Goal: Task Accomplishment & Management: Complete application form

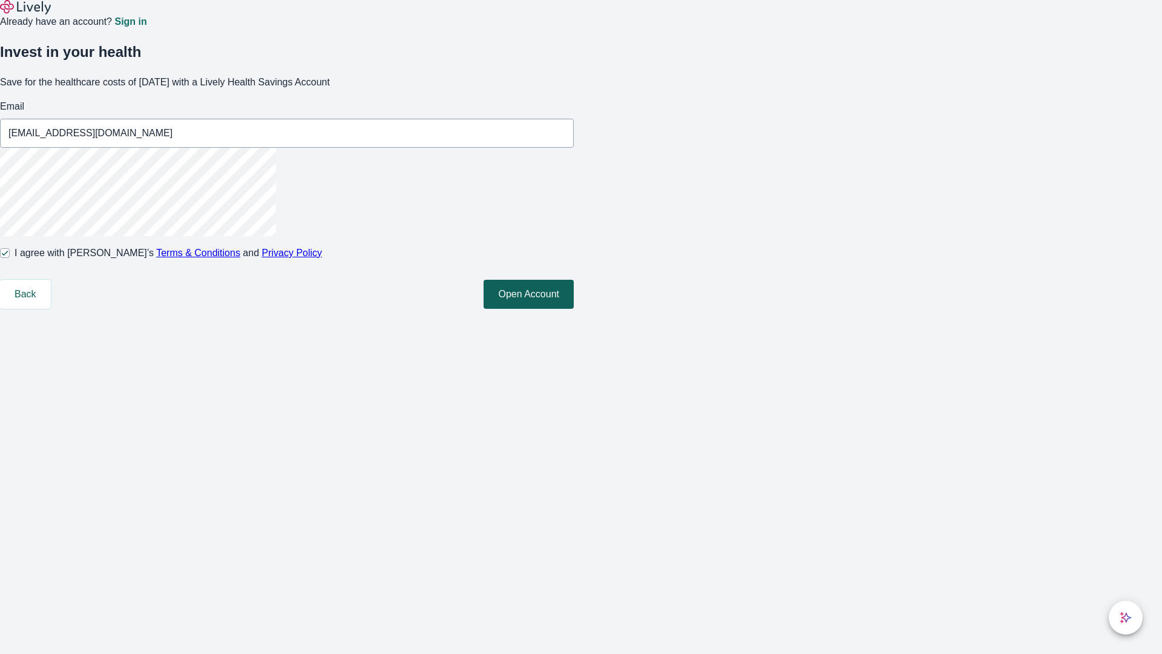
click at [574, 309] on button "Open Account" at bounding box center [528, 294] width 90 height 29
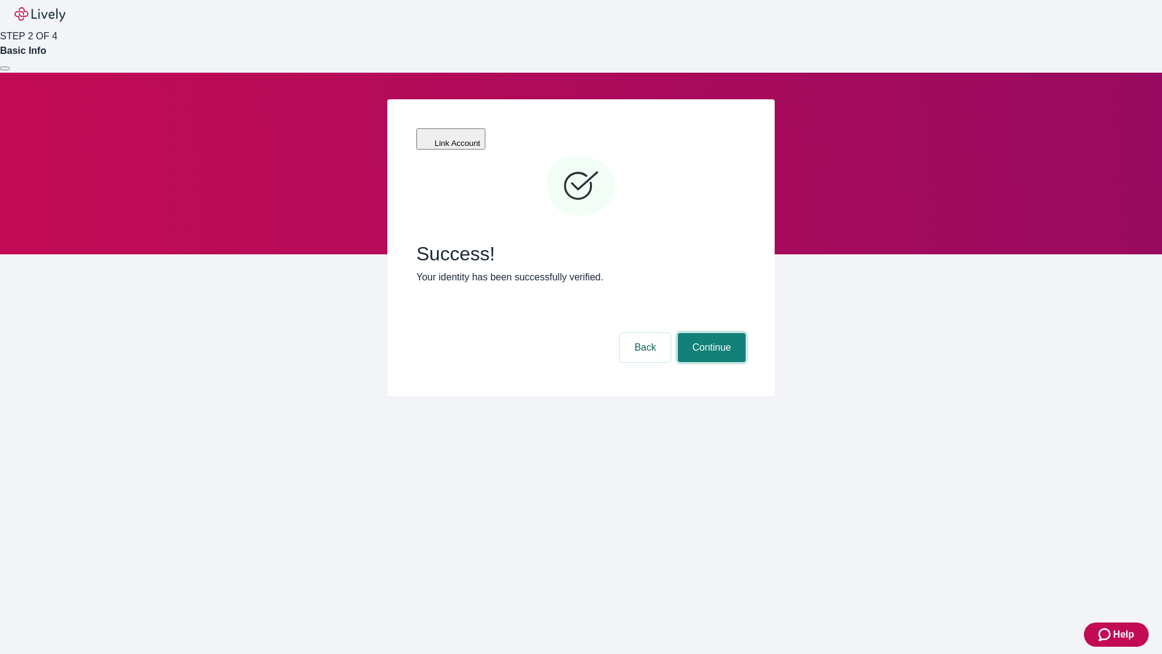
click at [710, 333] on button "Continue" at bounding box center [712, 347] width 68 height 29
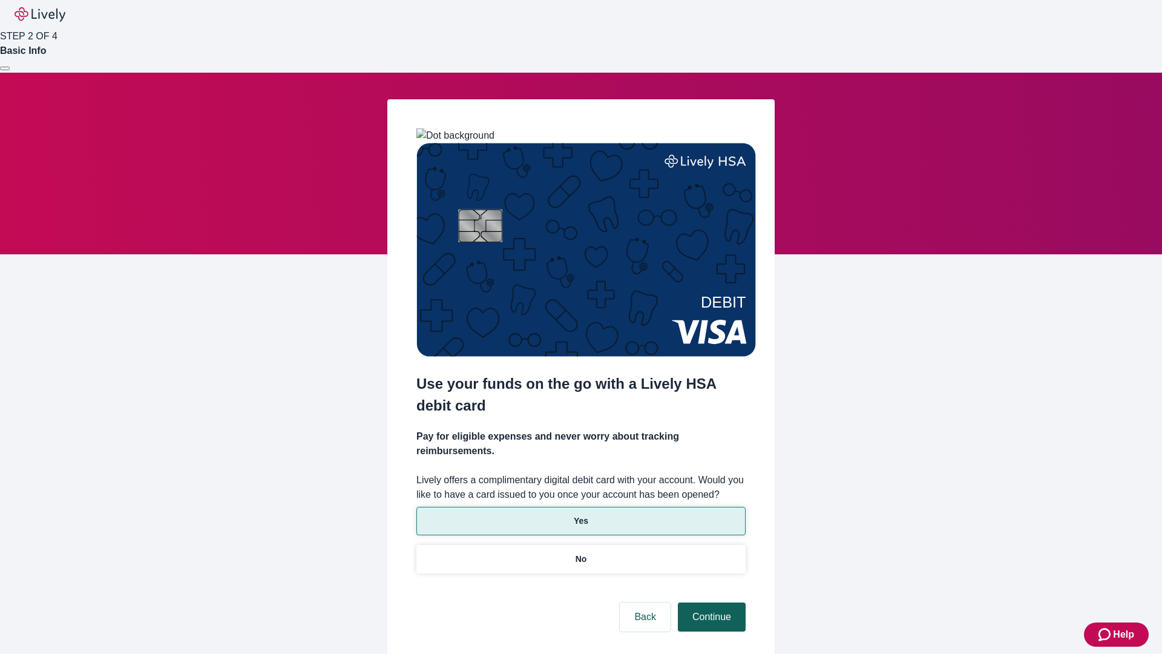
click at [580, 514] on p "Yes" at bounding box center [581, 520] width 15 height 13
click at [710, 602] on button "Continue" at bounding box center [712, 616] width 68 height 29
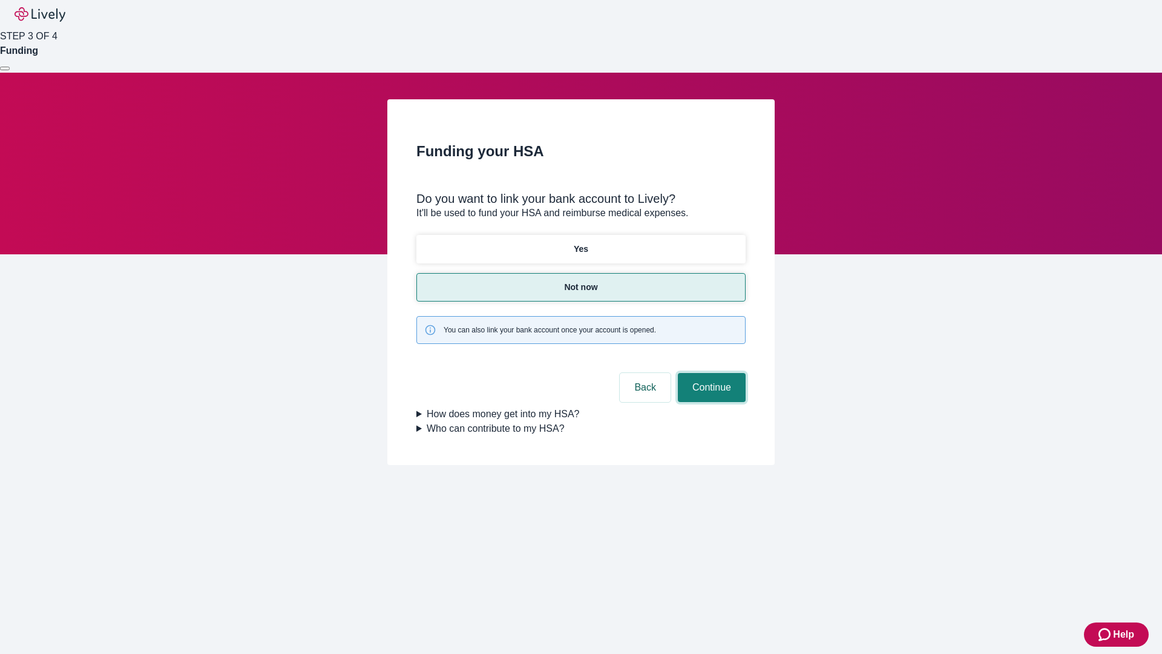
click at [710, 373] on button "Continue" at bounding box center [712, 387] width 68 height 29
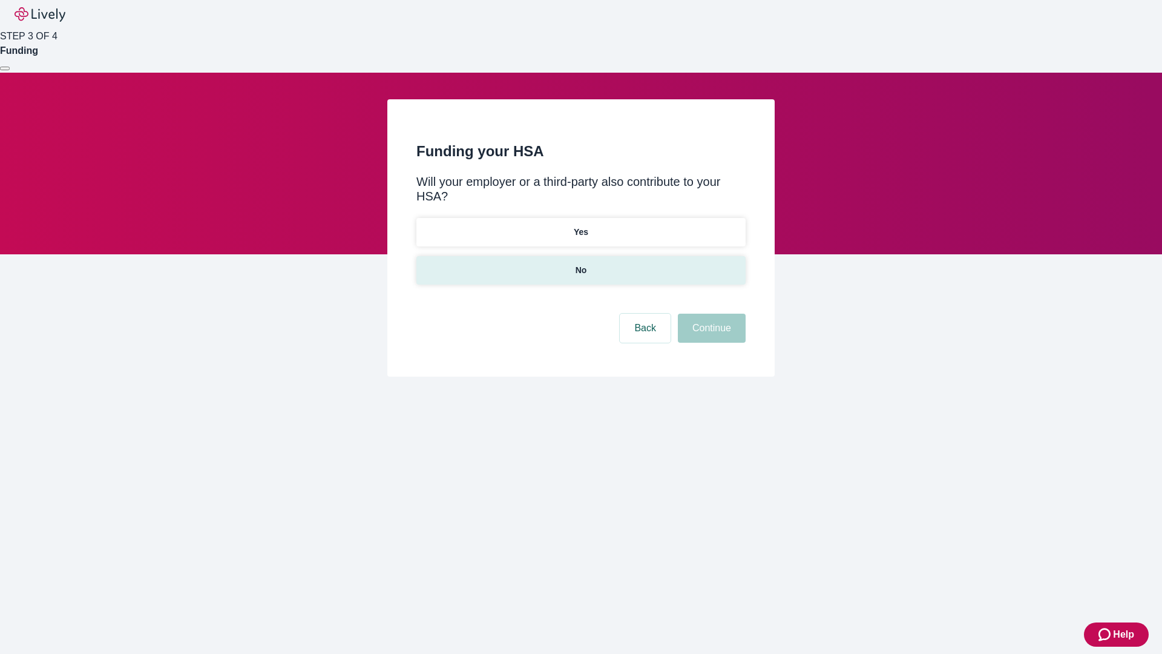
click at [580, 264] on p "No" at bounding box center [580, 270] width 11 height 13
click at [710, 313] on button "Continue" at bounding box center [712, 327] width 68 height 29
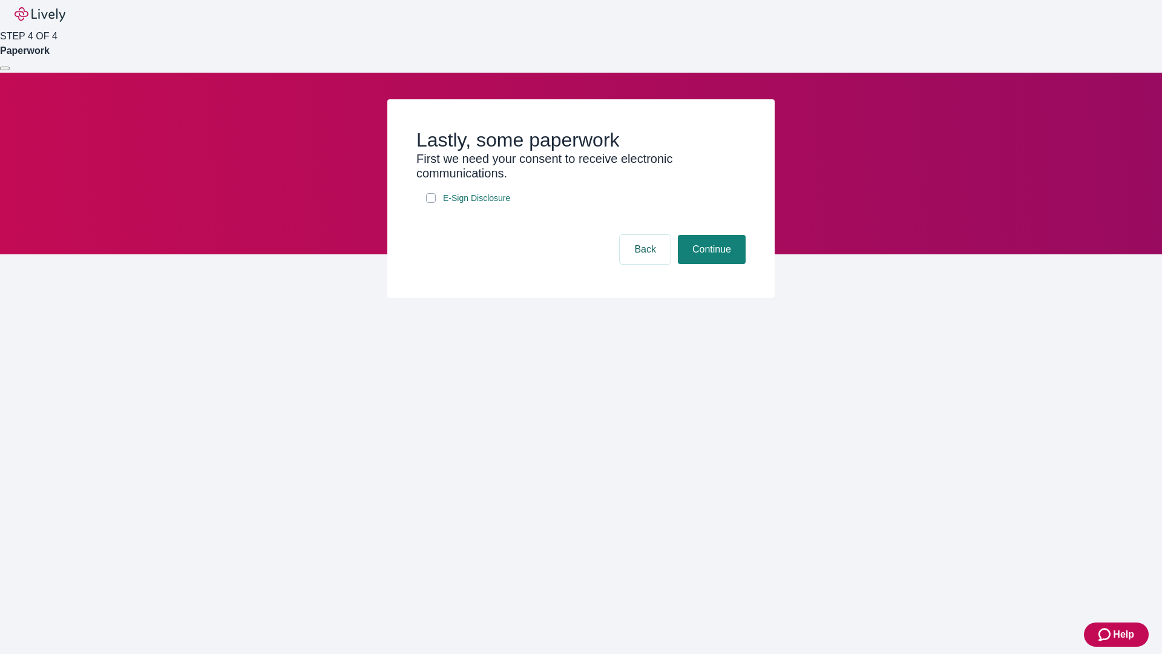
click at [431, 203] on input "E-Sign Disclosure" at bounding box center [431, 198] width 10 height 10
checkbox input "true"
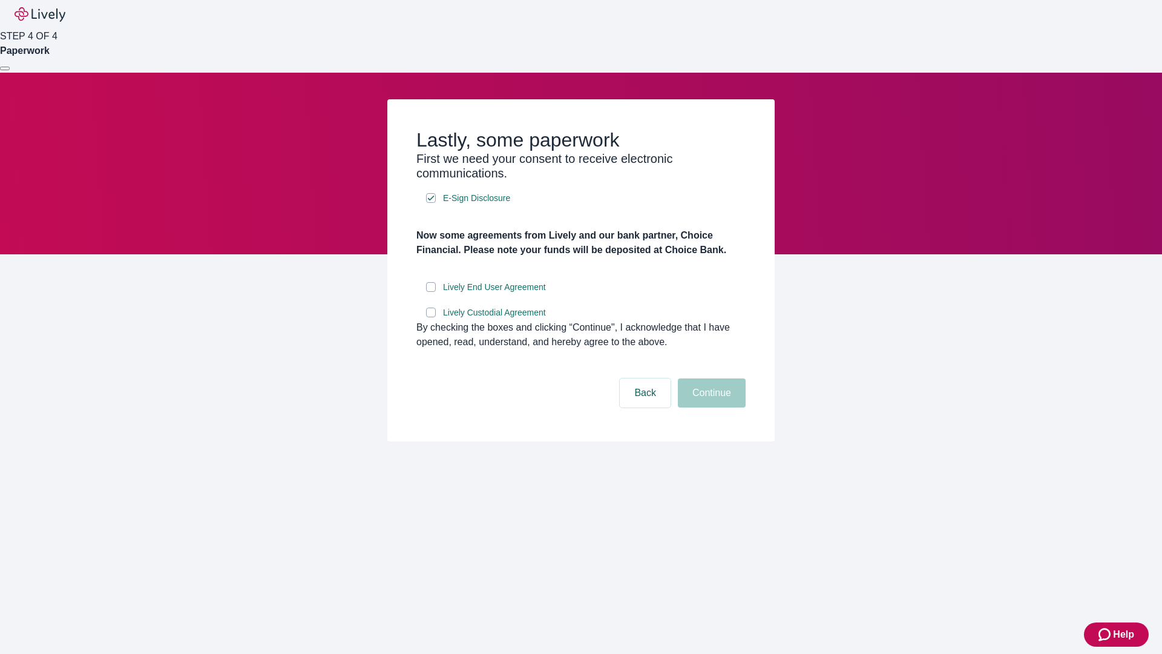
click at [431, 292] on input "Lively End User Agreement" at bounding box center [431, 287] width 10 height 10
checkbox input "true"
click at [431, 317] on input "Lively Custodial Agreement" at bounding box center [431, 312] width 10 height 10
checkbox input "true"
click at [710, 407] on button "Continue" at bounding box center [712, 392] width 68 height 29
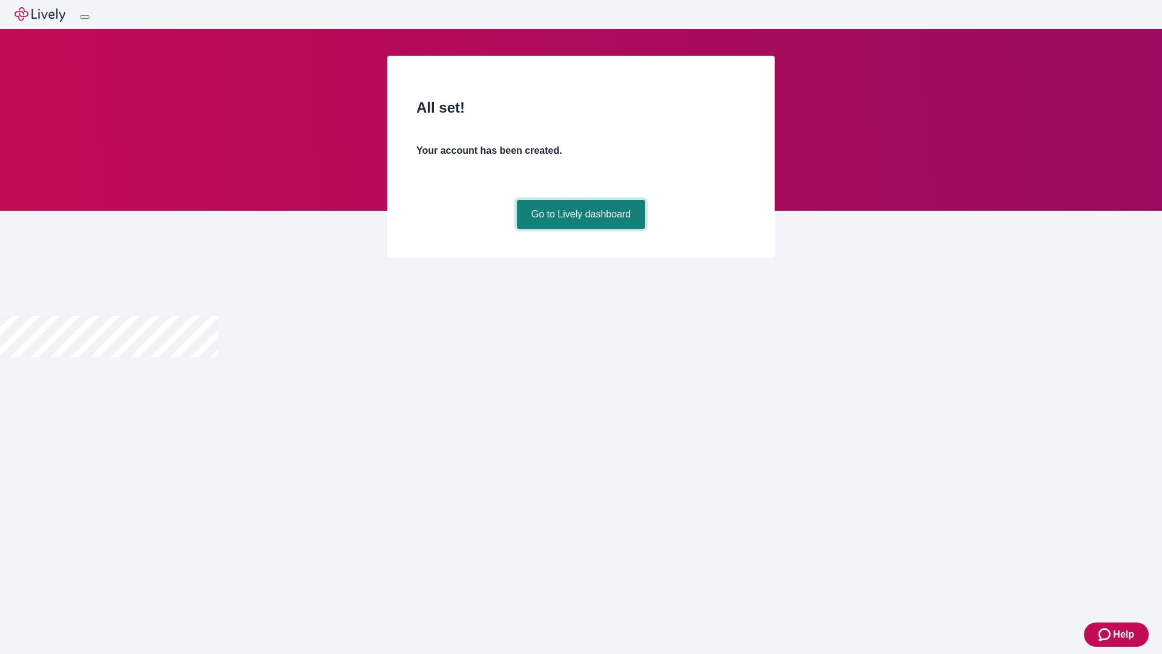
click at [580, 229] on link "Go to Lively dashboard" at bounding box center [581, 214] width 129 height 29
